Goal: Book appointment/travel/reservation

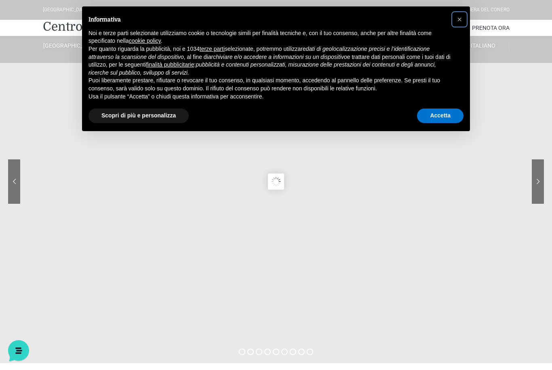
click at [456, 23] on button "×" at bounding box center [459, 19] width 13 height 13
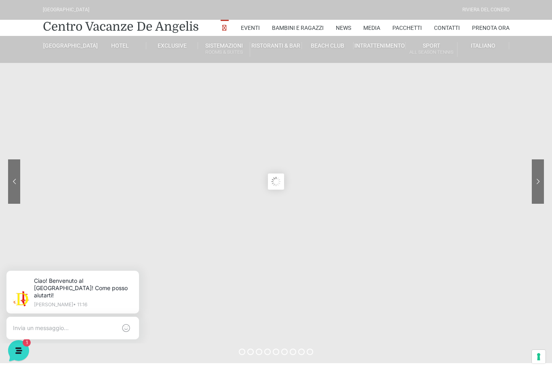
click at [77, 74] on link "[GEOGRAPHIC_DATA]" at bounding box center [97, 68] width 81 height 14
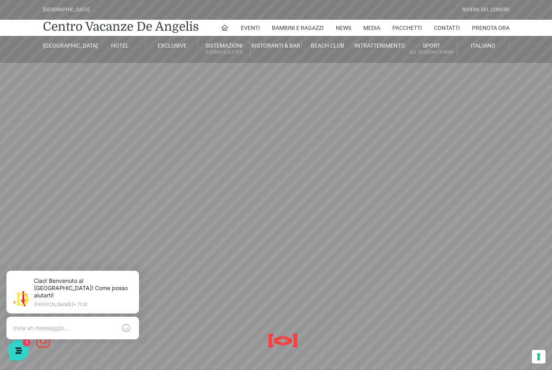
click at [414, 28] on link "Pacchetti" at bounding box center [406, 28] width 29 height 16
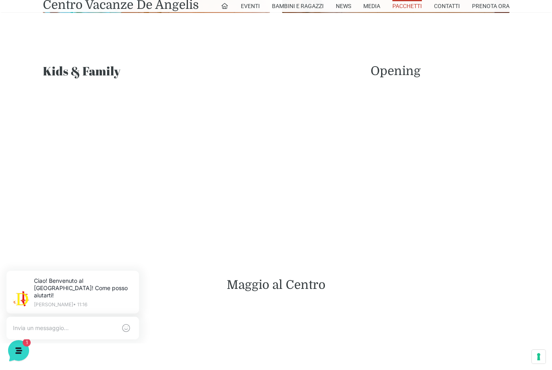
scroll to position [659, 0]
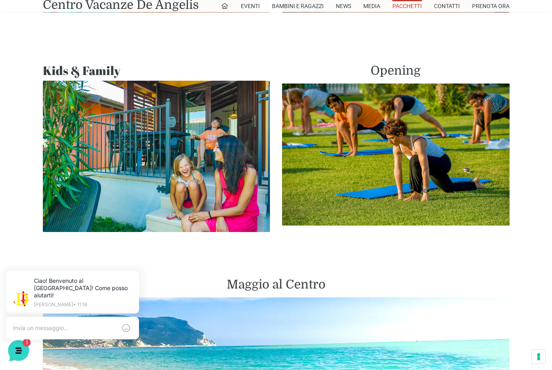
click at [229, 204] on img at bounding box center [156, 156] width 227 height 151
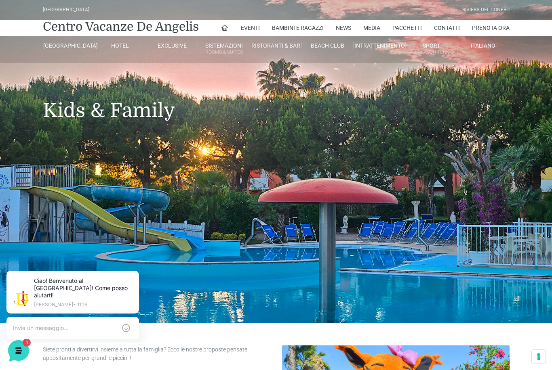
click at [482, 25] on link "Prenota Ora" at bounding box center [491, 28] width 38 height 16
